Goal: Communication & Community: Answer question/provide support

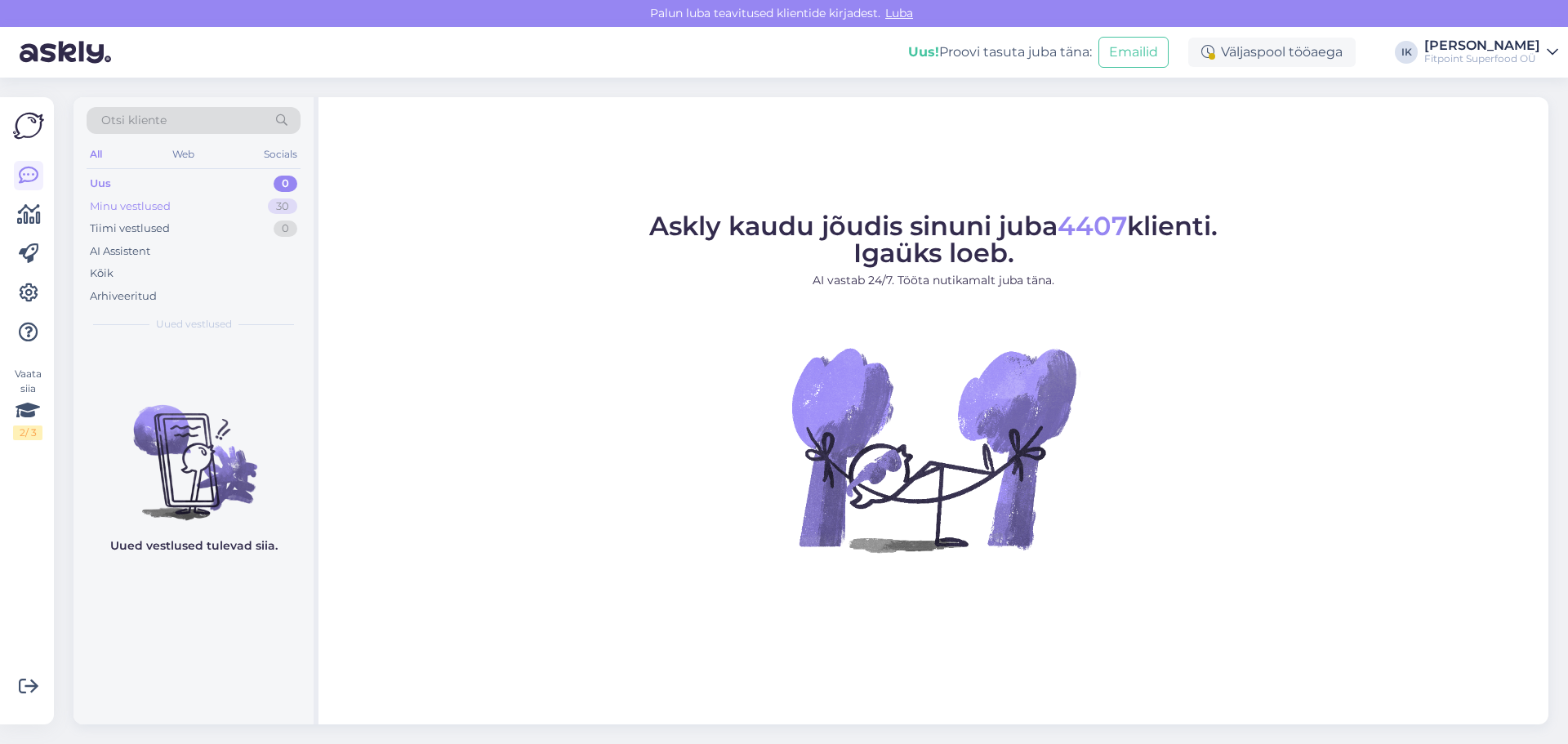
click at [214, 203] on div "Minu vestlused 30" at bounding box center [193, 206] width 214 height 23
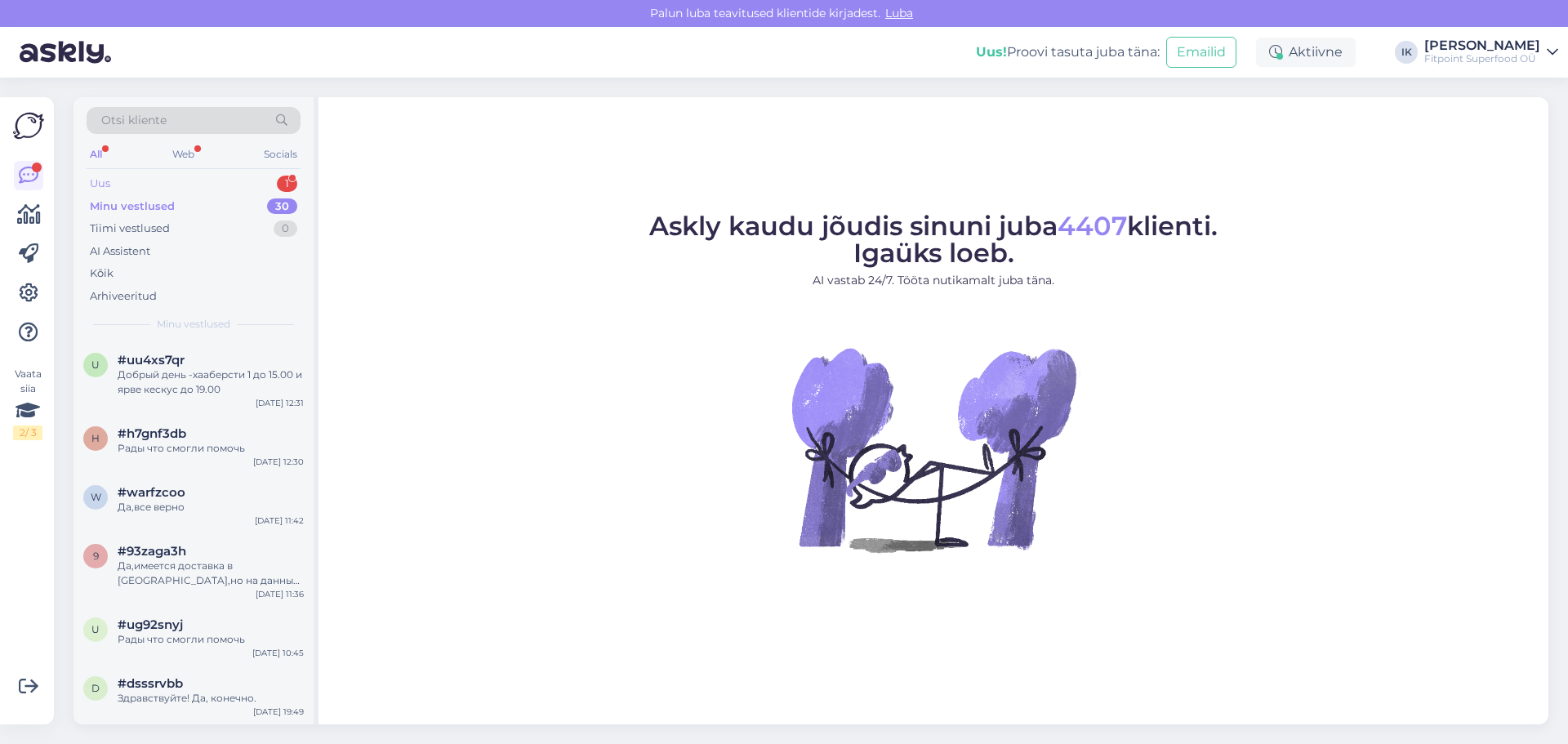
click at [240, 178] on div "Uus 1" at bounding box center [193, 183] width 214 height 23
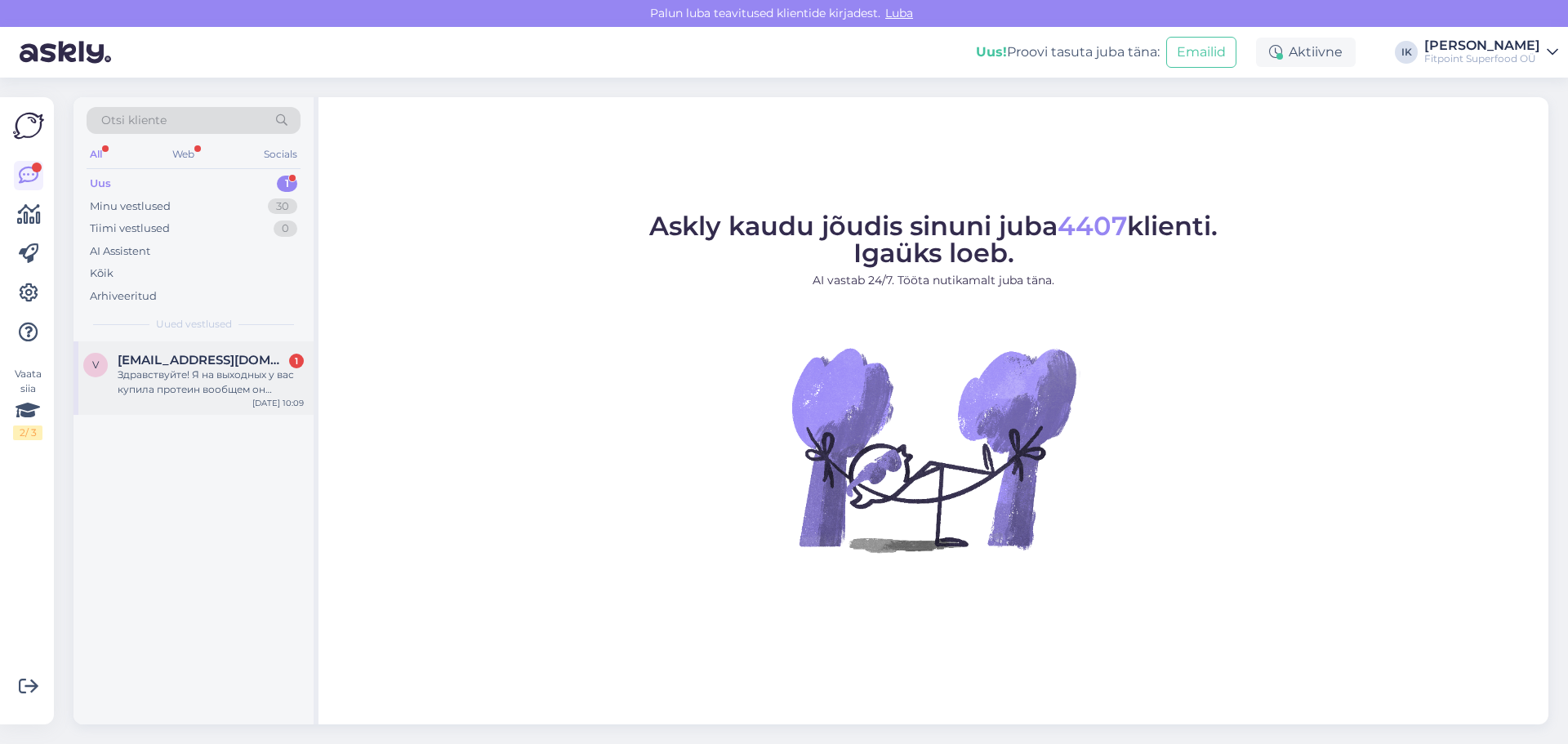
click at [212, 388] on div "Здравствуйте! Я на выходных у вас купила протеин вообщем он настолько не вкусны…" at bounding box center [210, 382] width 186 height 29
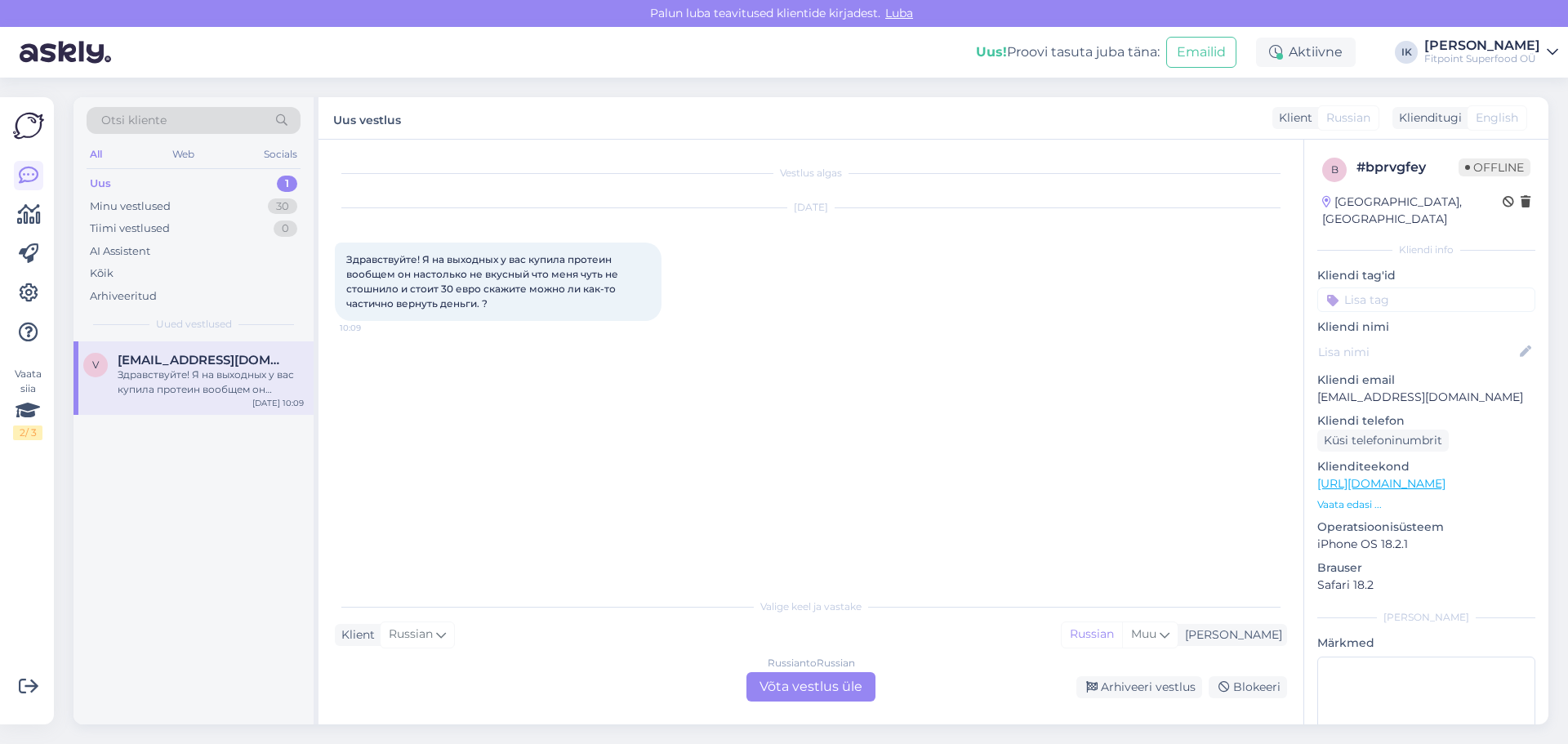
click at [1275, 459] on div "Vestlus algas [DATE] Здравствуйте! Я на выходных у вас купила протеин вообщем о…" at bounding box center [818, 365] width 967 height 419
drag, startPoint x: 1244, startPoint y: 398, endPoint x: 1229, endPoint y: 392, distance: 16.2
click at [1244, 398] on div "Vestlus algas [DATE] Здравствуйте! Я на выходных у вас купила протеин вообщем о…" at bounding box center [818, 365] width 967 height 419
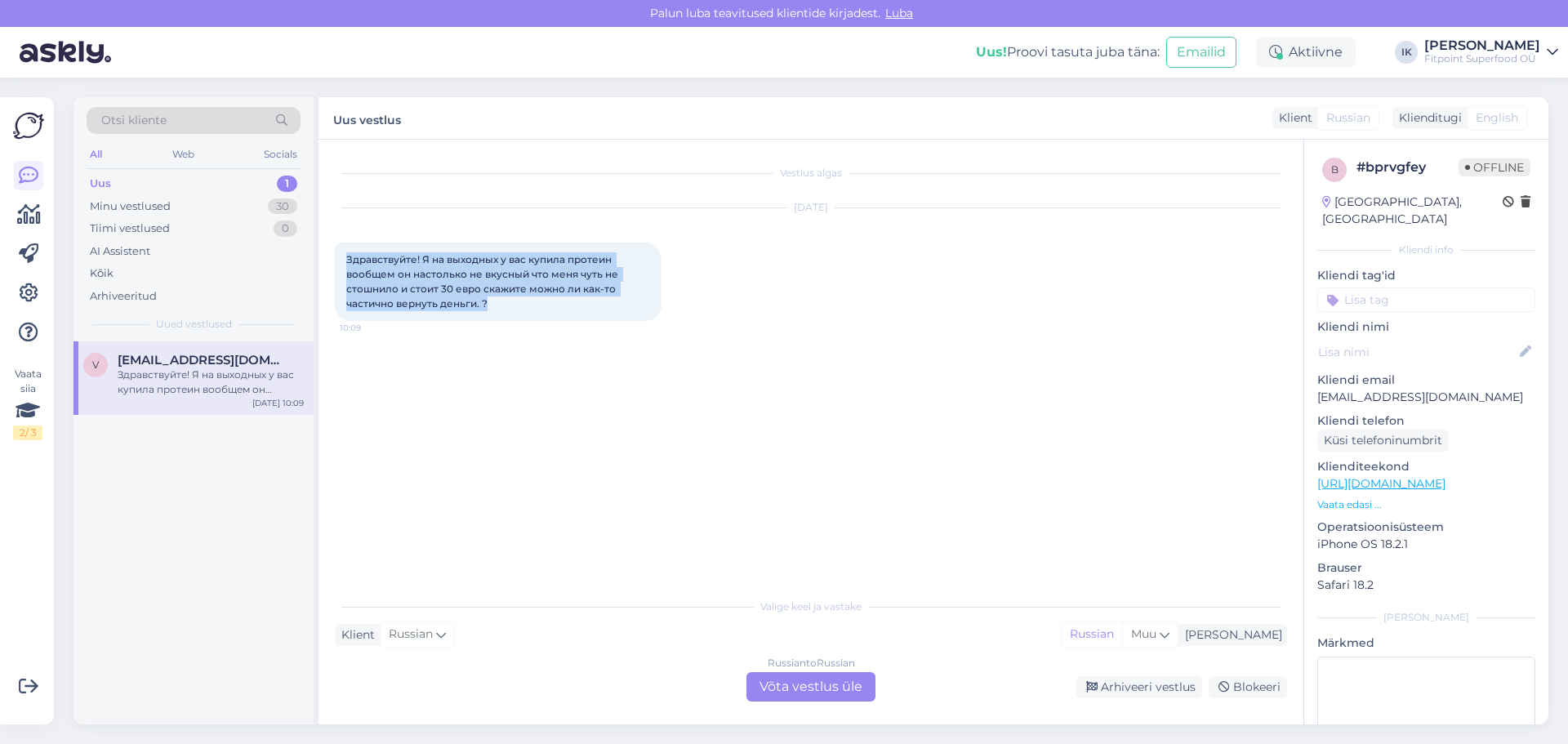
drag, startPoint x: 497, startPoint y: 303, endPoint x: 341, endPoint y: 262, distance: 161.3
click at [341, 262] on div "Здравствуйте! Я на выходных у вас купила протеин вообщем он настолько не вкусны…" at bounding box center [498, 281] width 326 height 78
copy span "Здравствуйте! Я на выходных у вас купила протеин вообщем он настолько не вкусны…"
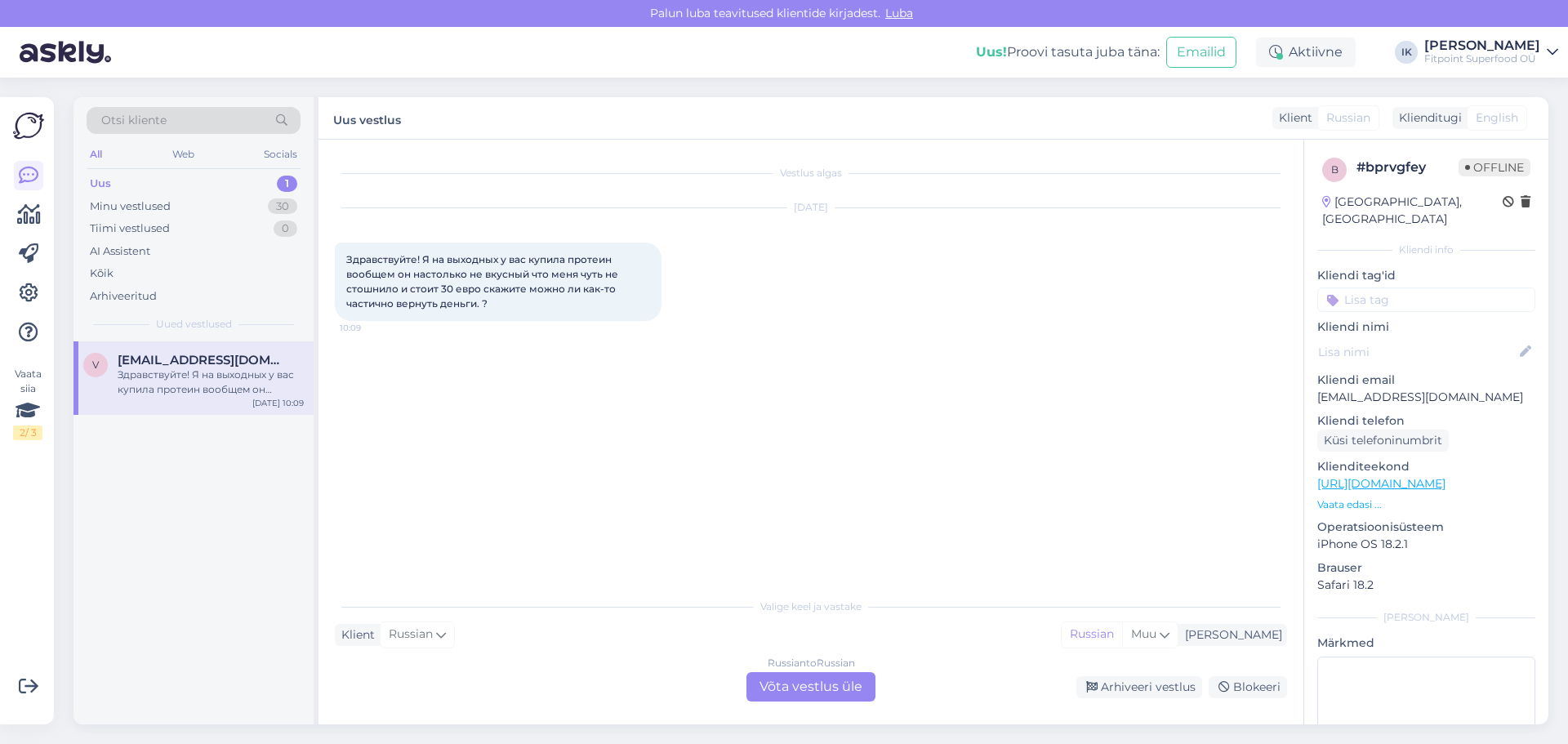
drag, startPoint x: 1277, startPoint y: 540, endPoint x: 896, endPoint y: 650, distance: 396.6
click at [1277, 540] on div "Vestlus algas [DATE] Здравствуйте! Я на выходных у вас купила протеин вообщем о…" at bounding box center [818, 365] width 967 height 419
click at [778, 683] on div "Russian to Russian Võta vestlus üle" at bounding box center [810, 686] width 129 height 29
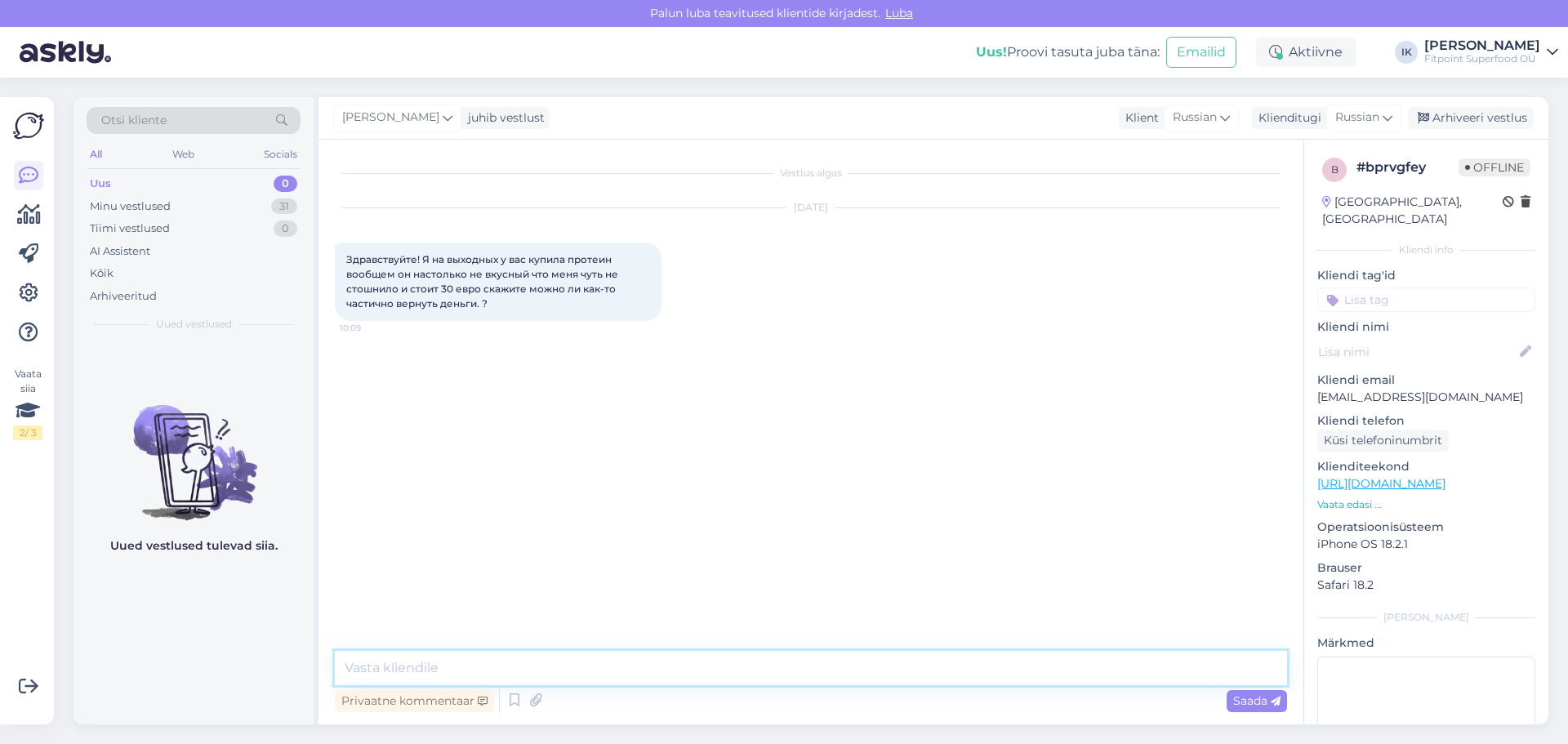
click at [744, 655] on textarea at bounding box center [810, 667] width 952 height 34
paste textarea "Здравствуйте! Спасибо, что обратились к нам и поделились своим отзывом. Нам жал…"
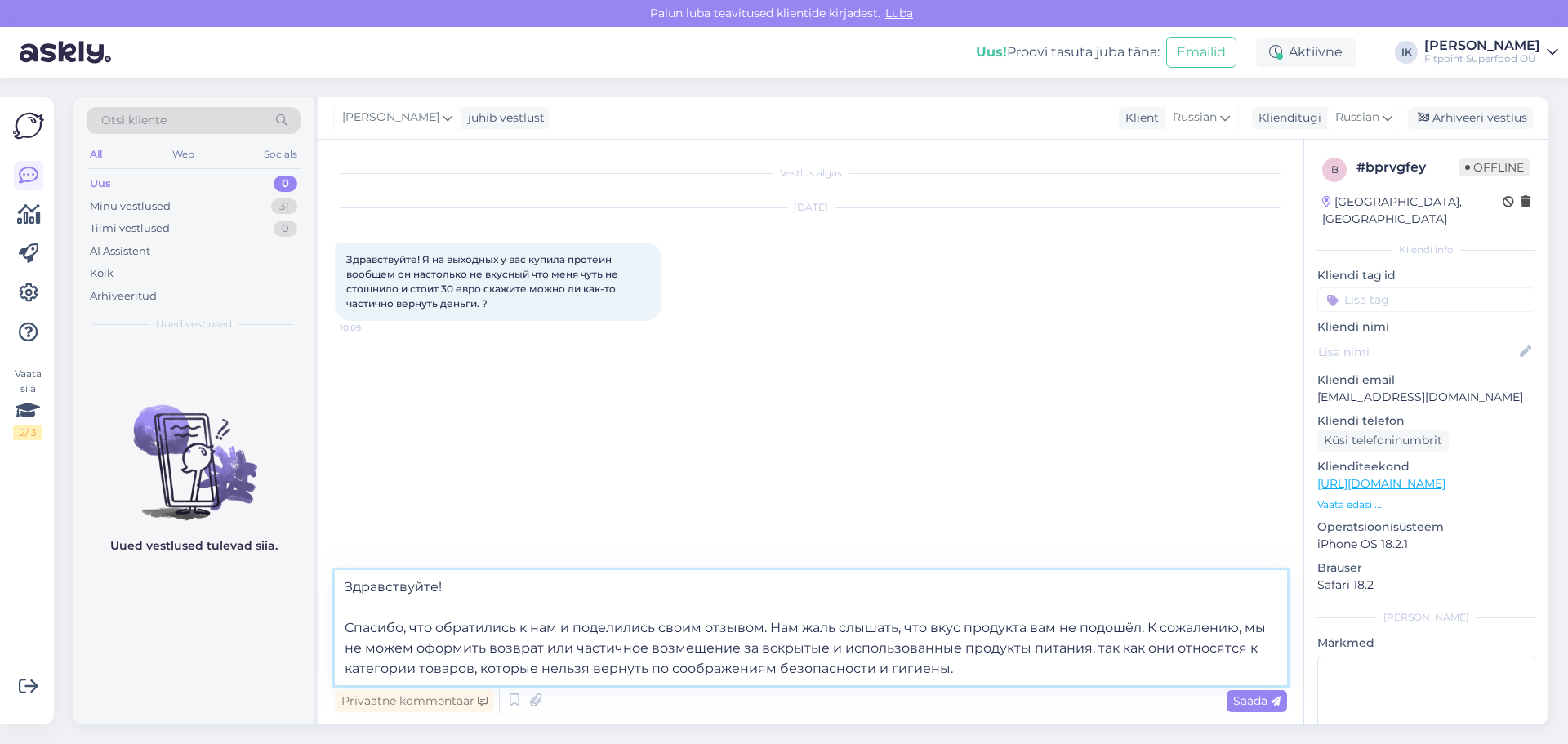
click at [624, 600] on textarea "Здравствуйте! Спасибо, что обратились к нам и поделились своим отзывом. Нам жал…" at bounding box center [810, 627] width 952 height 115
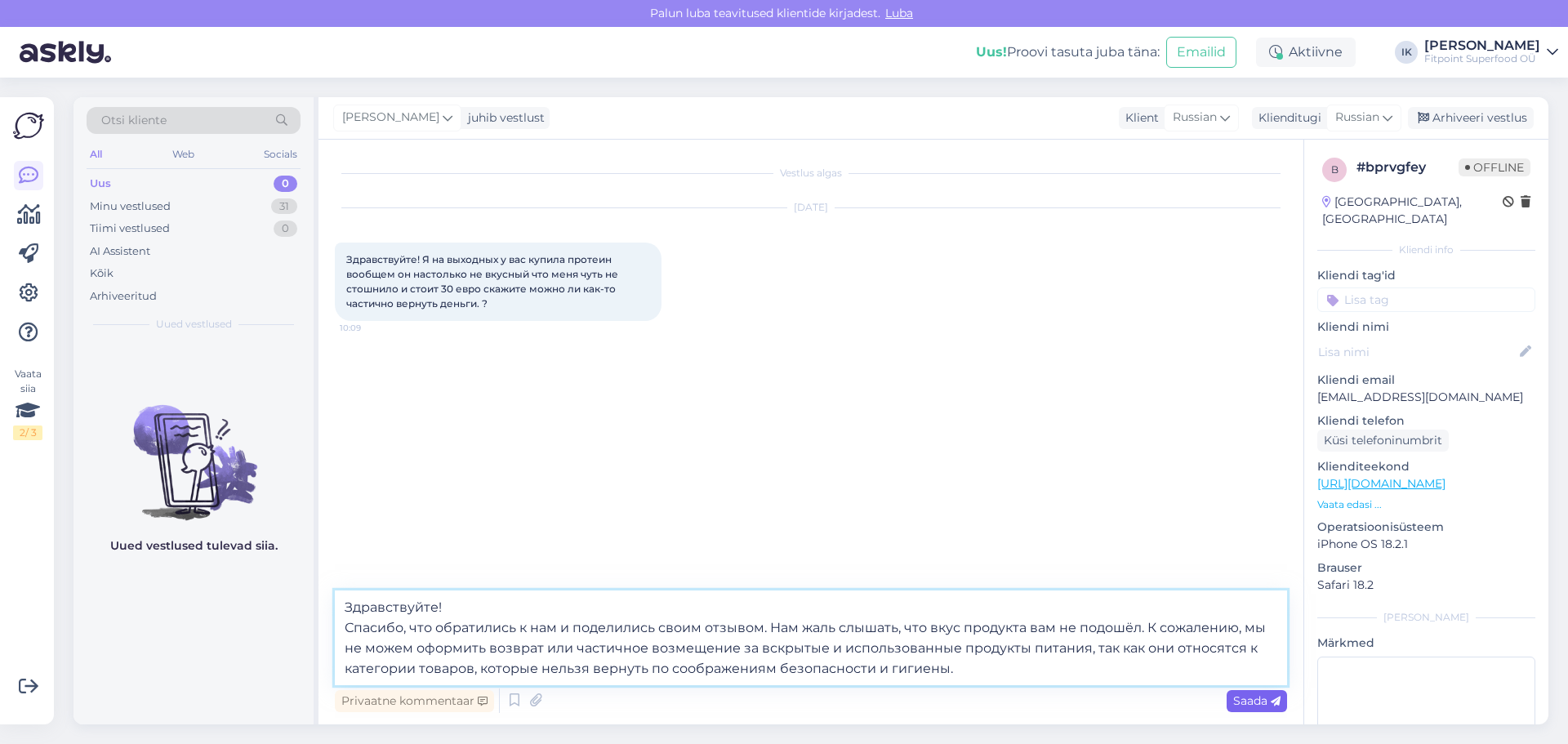
type textarea "Здравствуйте! Спасибо, что обратились к нам и поделились своим отзывом. Нам жал…"
click at [1244, 695] on span "Saada" at bounding box center [1256, 699] width 47 height 14
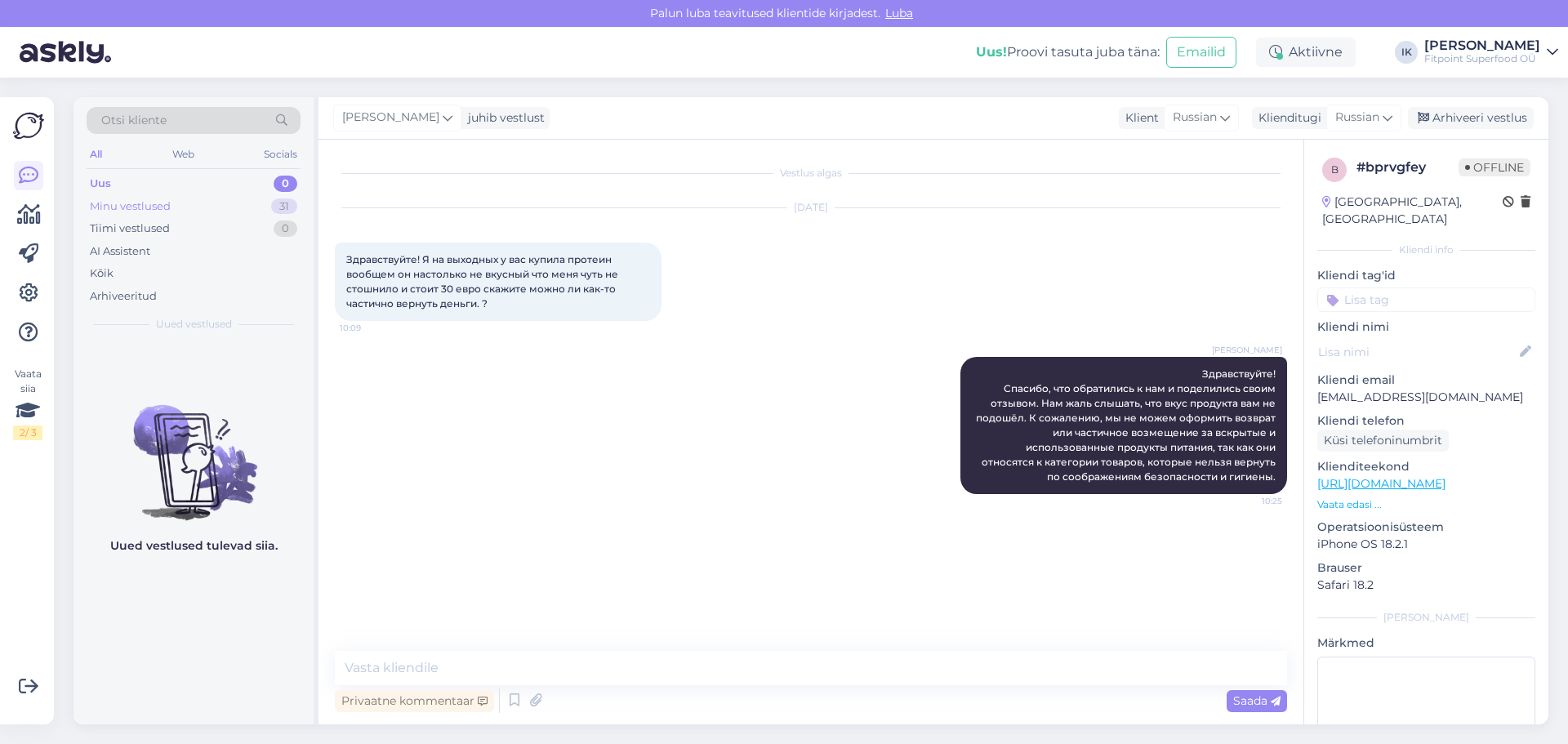
click at [280, 212] on div "31" at bounding box center [283, 206] width 26 height 16
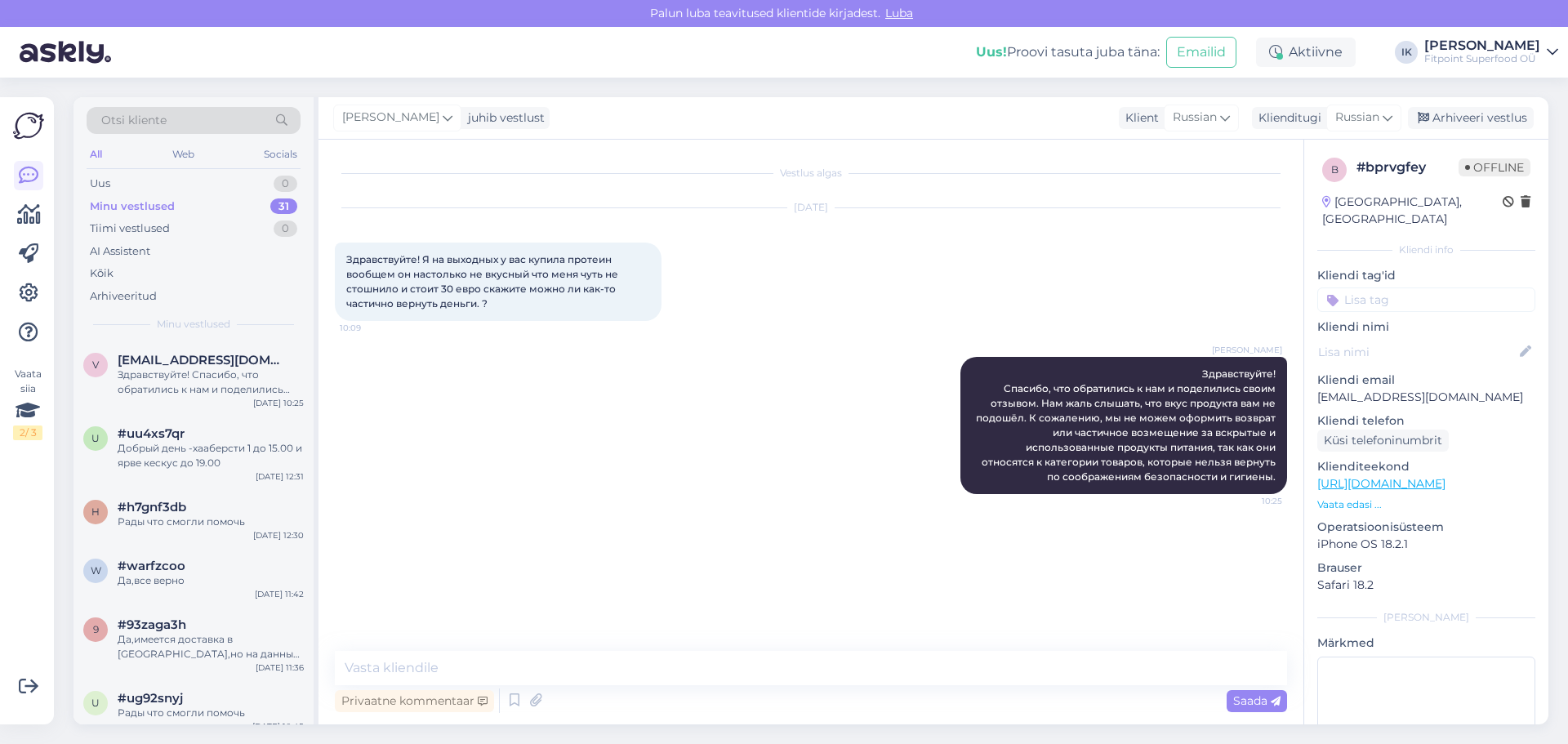
click at [721, 431] on div "[PERSON_NAME] Здравствуйте! Спасибо, что обратились к нам и поделились своим от…" at bounding box center [810, 425] width 952 height 173
click at [421, 378] on div "[PERSON_NAME] Здравствуйте! Спасибо, что обратились к нам и поделились своим от…" at bounding box center [810, 425] width 952 height 173
drag, startPoint x: 1261, startPoint y: 292, endPoint x: 1211, endPoint y: 308, distance: 52.5
click at [1260, 292] on div "[DATE] Здравствуйте! Я на выходных у вас купила протеин вообщем он настолько не…" at bounding box center [810, 264] width 952 height 149
drag, startPoint x: 1261, startPoint y: 253, endPoint x: 1214, endPoint y: 260, distance: 47.5
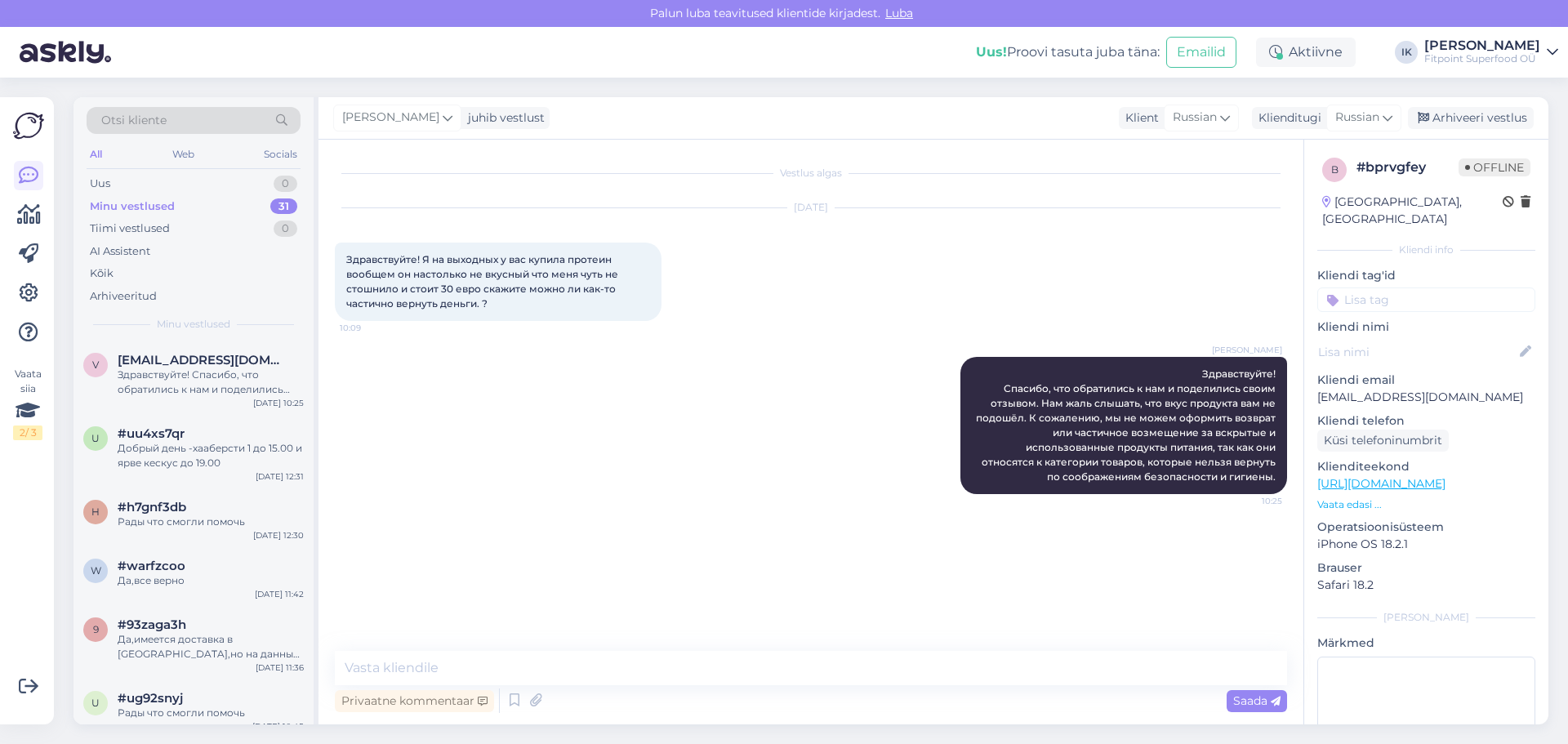
click at [1261, 253] on div "[DATE] Здравствуйте! Я на выходных у вас купила протеин вообщем он настолько не…" at bounding box center [810, 264] width 952 height 149
click at [654, 440] on div "[PERSON_NAME] Здравствуйте! Спасибо, что обратились к нам и поделились своим от…" at bounding box center [810, 425] width 952 height 173
click at [244, 183] on div "Uus 1" at bounding box center [193, 183] width 214 height 23
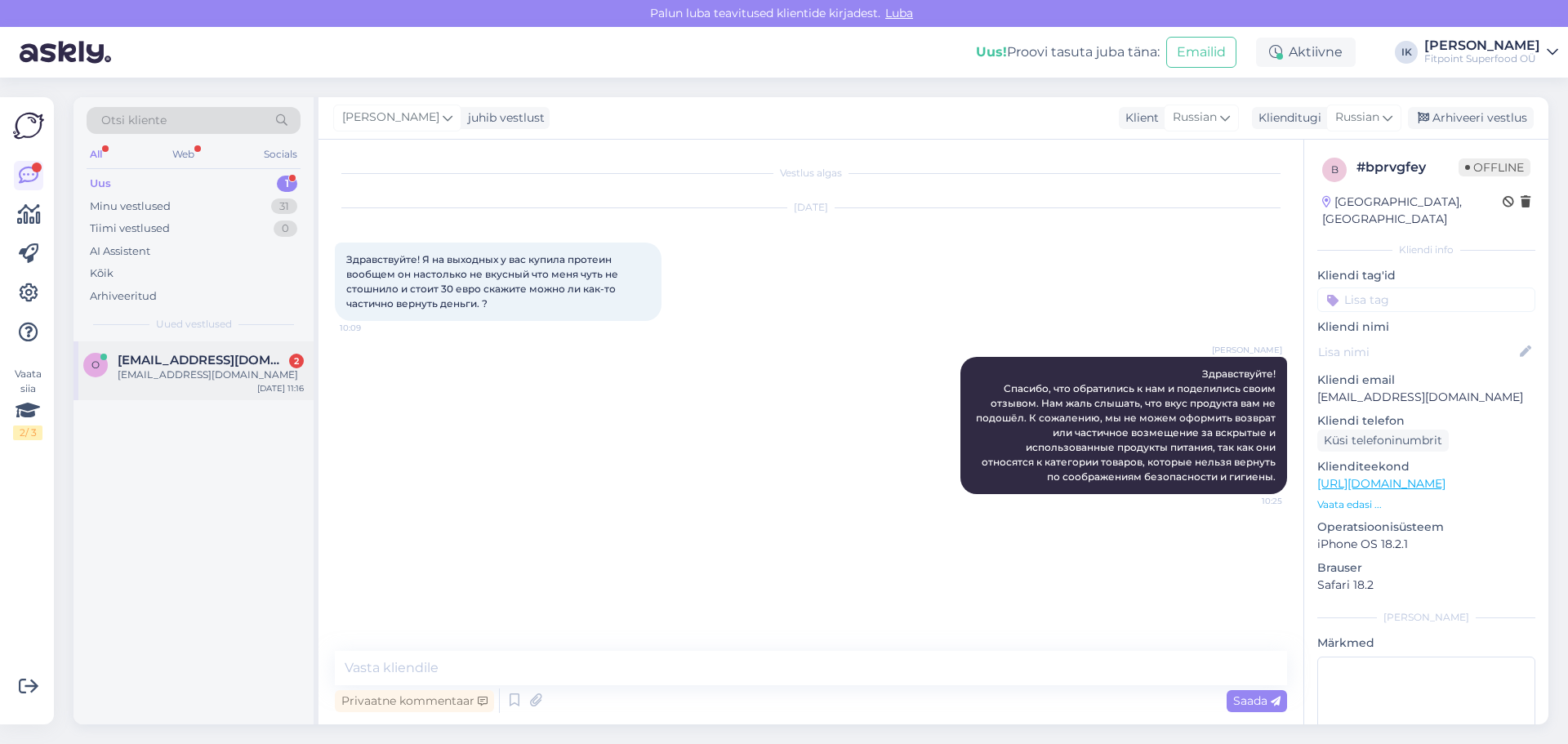
click at [238, 343] on div "o [EMAIL_ADDRESS][DOMAIN_NAME] 2 [EMAIL_ADDRESS][DOMAIN_NAME] [DATE] 11:16" at bounding box center [193, 371] width 240 height 59
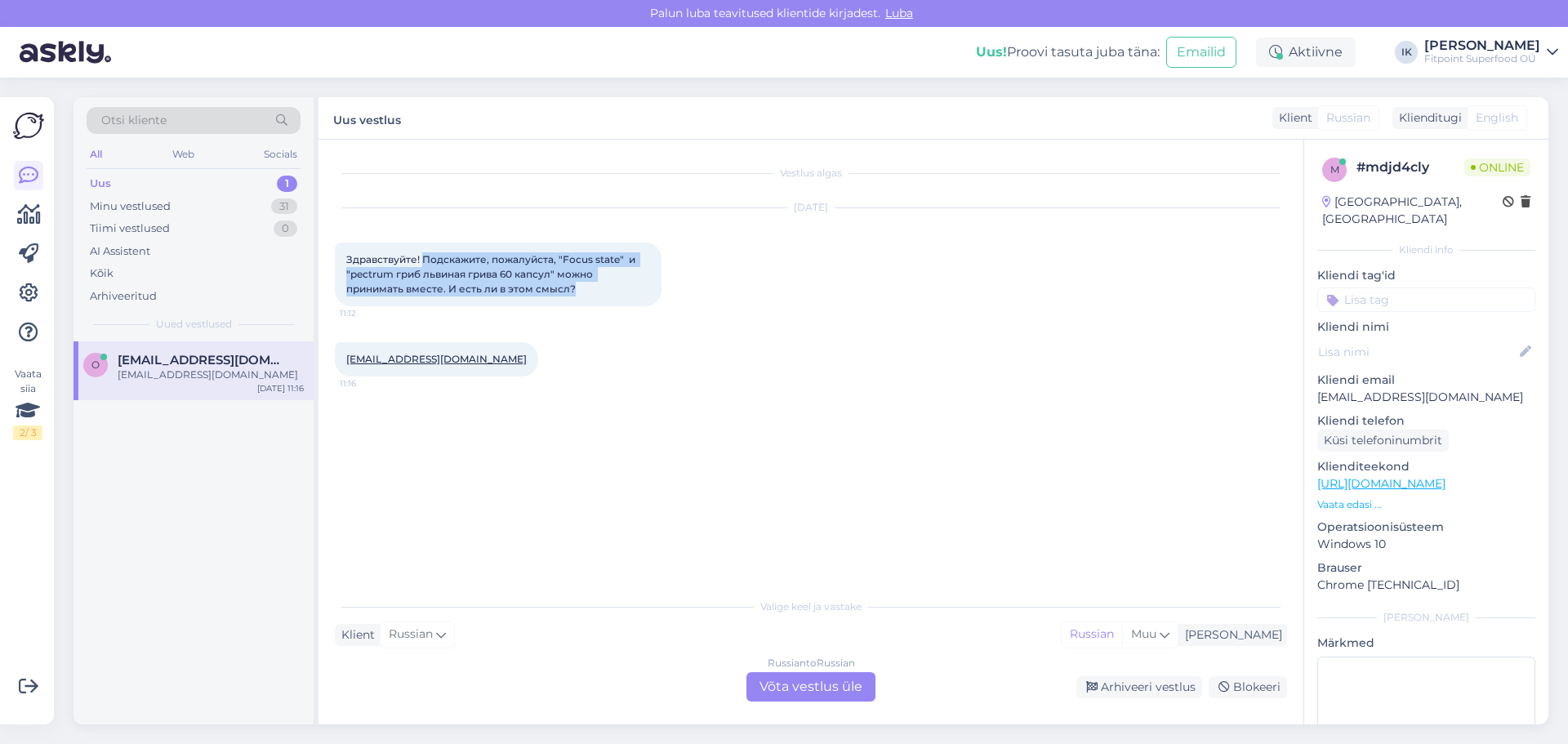
drag, startPoint x: 578, startPoint y: 290, endPoint x: 425, endPoint y: 258, distance: 156.3
click at [425, 258] on div "Здравствуйте! Подскажите, пожалуйста, "Focus state" и "pectrum гриб львиная гри…" at bounding box center [498, 274] width 326 height 64
copy span "Подскажите, пожалуйста, "Focus state" и "pectrum гриб львиная грива 60 капсул" …"
drag, startPoint x: 1240, startPoint y: 523, endPoint x: 1258, endPoint y: 536, distance: 22.2
click at [1240, 523] on div "Vestlus algas [DATE] Здравствуйте! Подскажите, пожалуйста, "Focus state" и "pec…" at bounding box center [818, 365] width 967 height 419
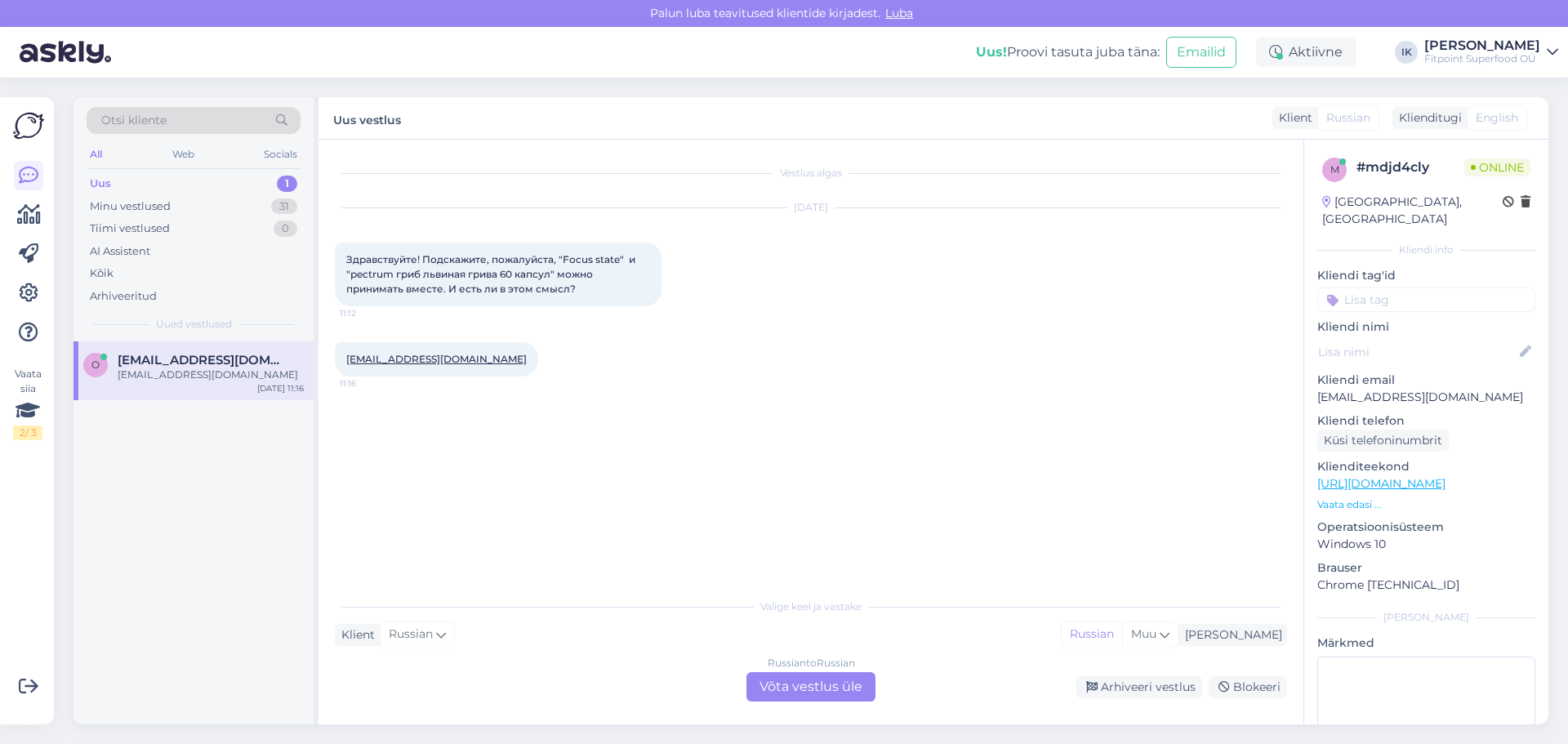
click at [1275, 478] on div "Vestlus algas [DATE] Здравствуйте! Подскажите, пожалуйста, "Focus state" и "pec…" at bounding box center [818, 365] width 967 height 419
click at [800, 688] on div "Russian to Russian Võta vestlus üle" at bounding box center [810, 686] width 129 height 29
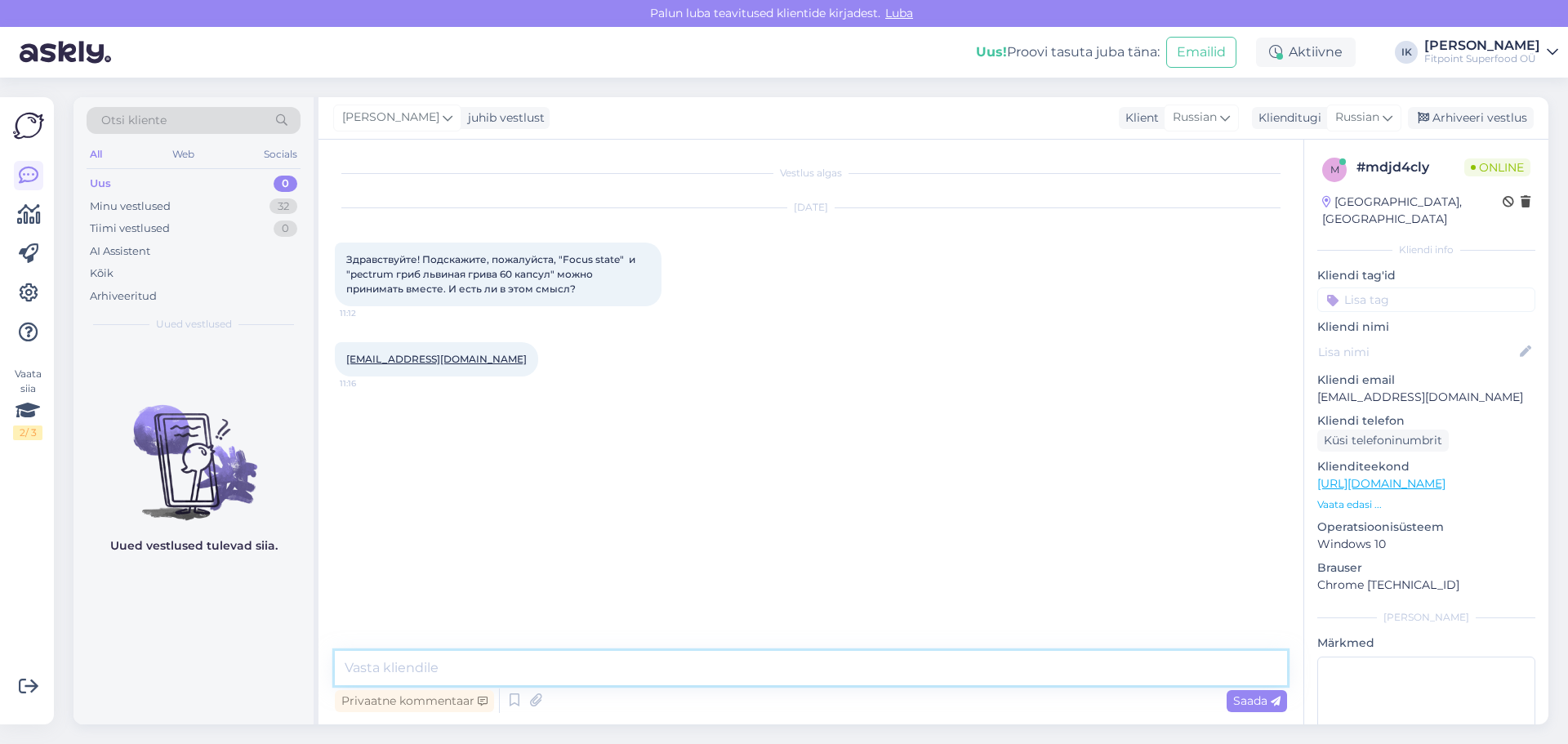
click at [800, 677] on textarea at bounding box center [810, 667] width 952 height 34
paste textarea "Да, Focus State можно принимать вместе с Spectrum Гриб львиная грива 60 капсул.…"
type textarea "Здравтсвуйте! Да, Focus State можно принимать вместе с Spectrum Гриб львиная гр…"
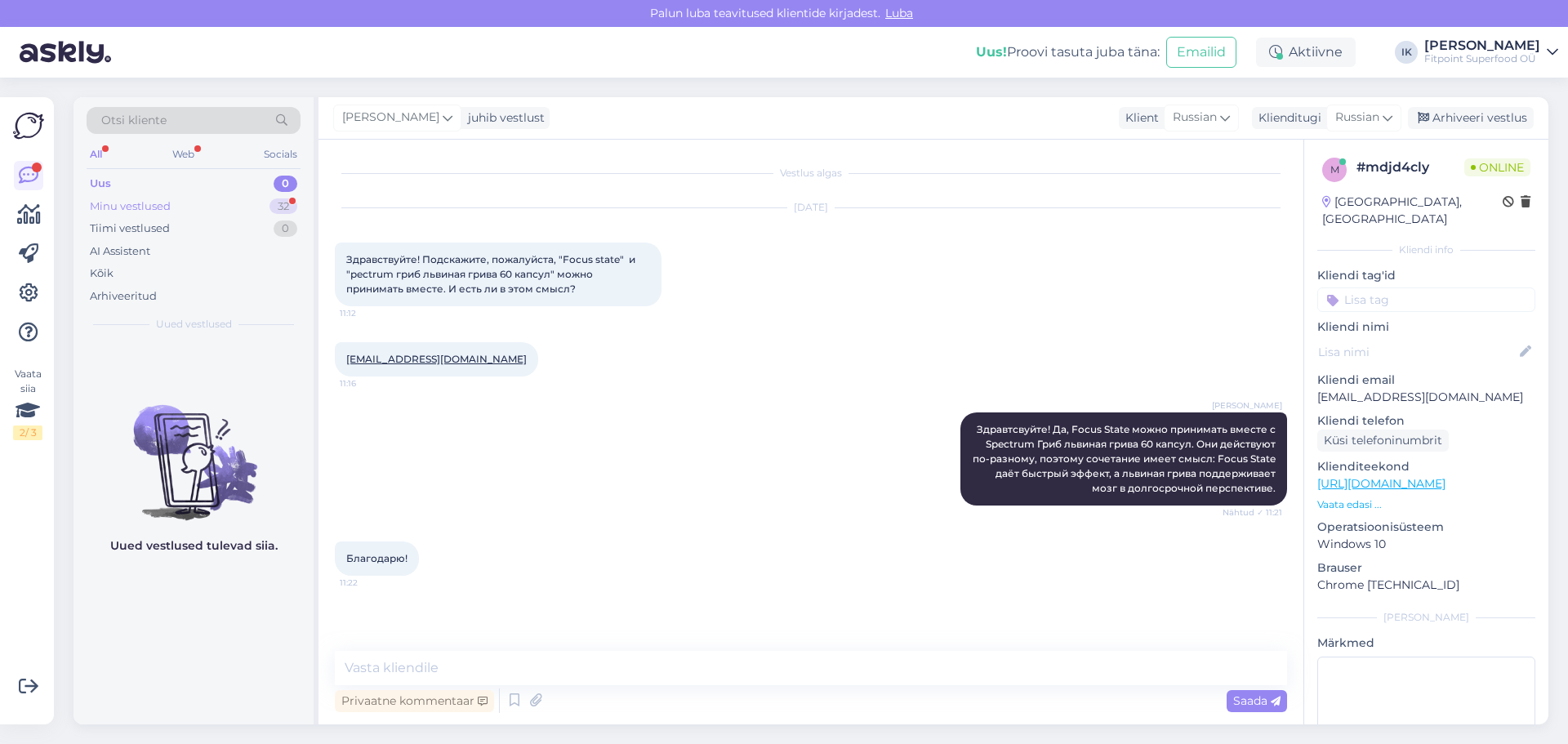
click at [209, 211] on div "Minu vestlused 32" at bounding box center [193, 206] width 214 height 23
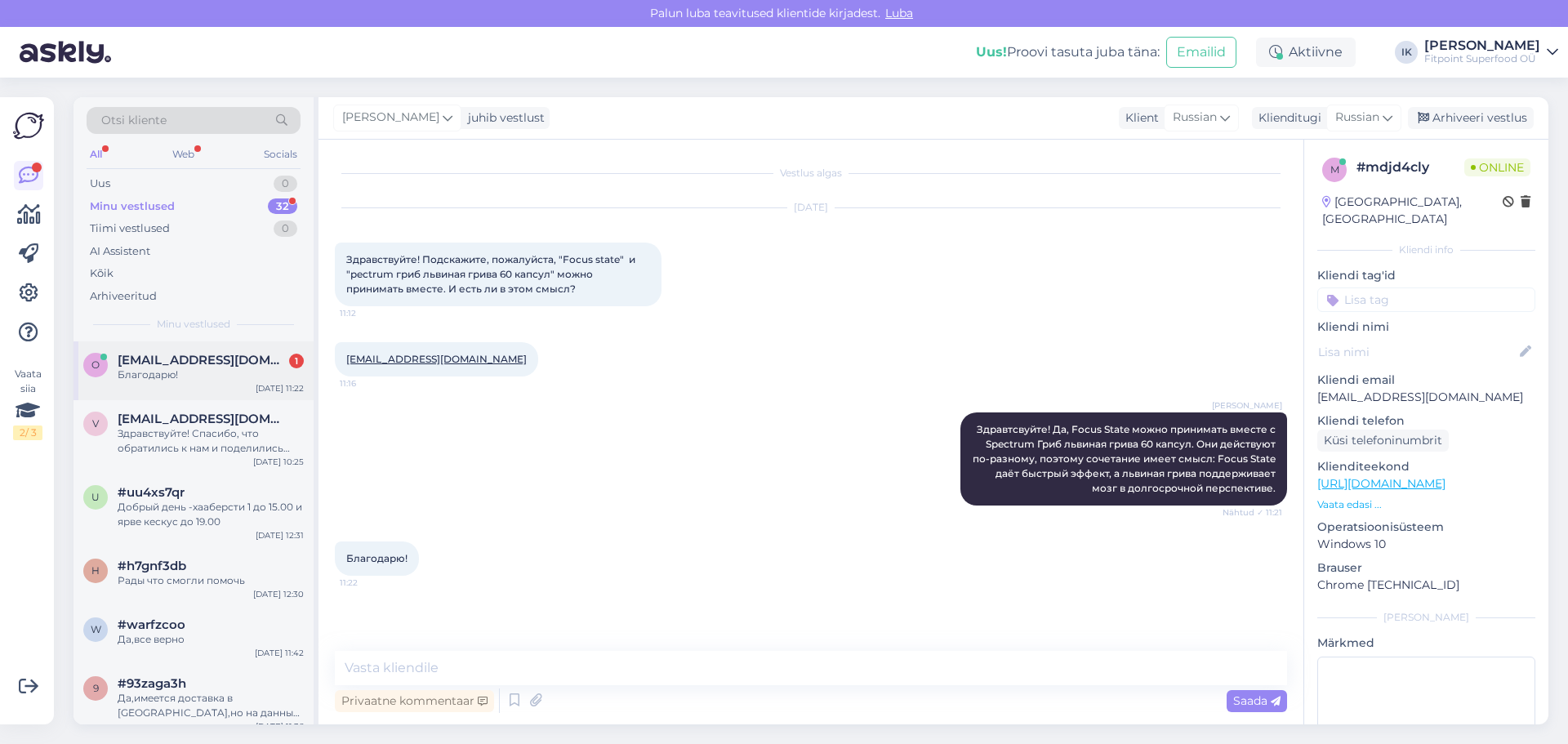
click at [232, 385] on div "o [EMAIL_ADDRESS][DOMAIN_NAME] 1 Благодарю! [DATE] 11:22" at bounding box center [193, 371] width 240 height 59
click at [249, 444] on div "Здравствуйте! Спасибо, что обратились к нам и поделились своим отзывом. Нам жал…" at bounding box center [210, 441] width 186 height 29
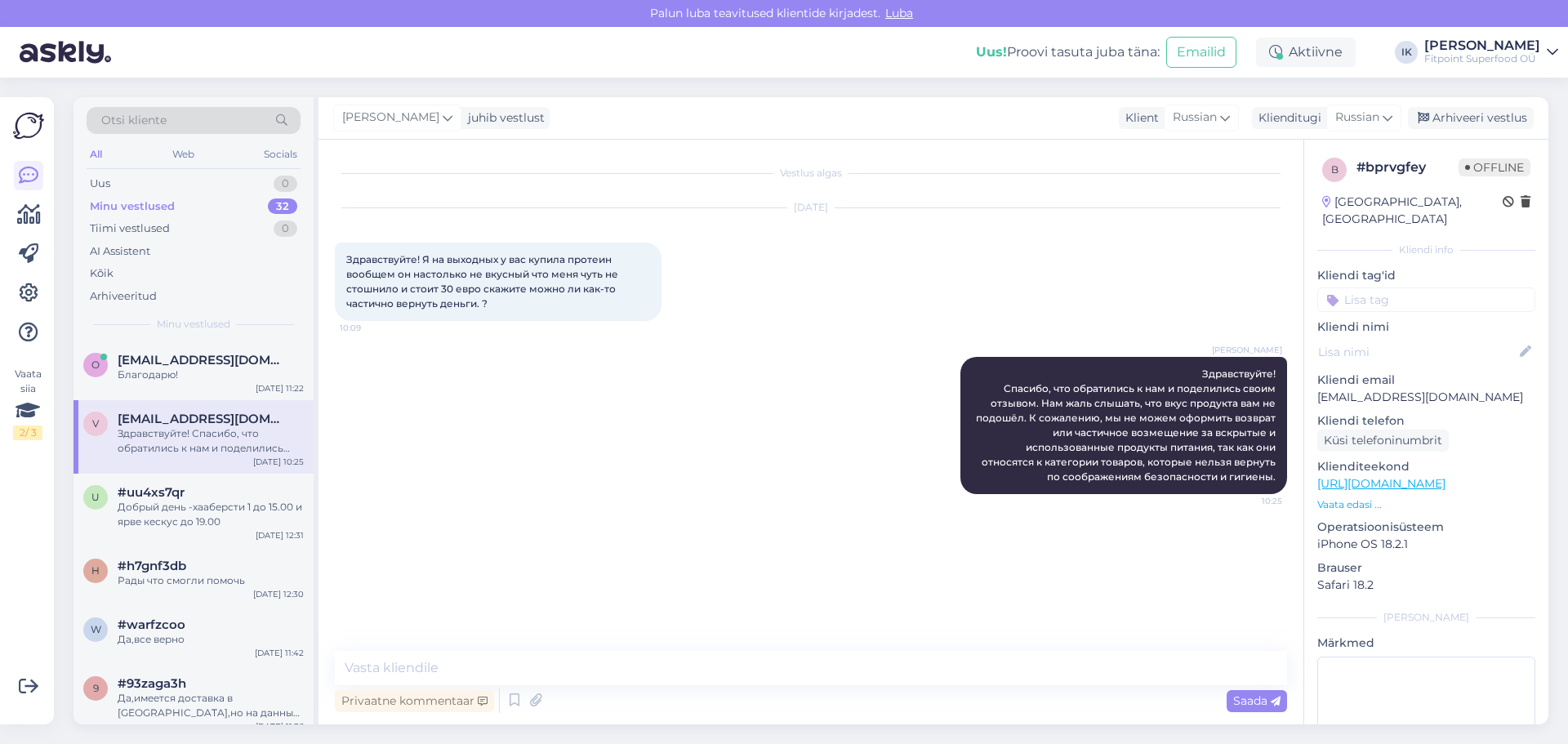
click at [1214, 553] on div "Vestlus algas [DATE] Здравствуйте! Я на выходных у вас купила протеин вообщем о…" at bounding box center [818, 395] width 967 height 480
